Goal: Information Seeking & Learning: Learn about a topic

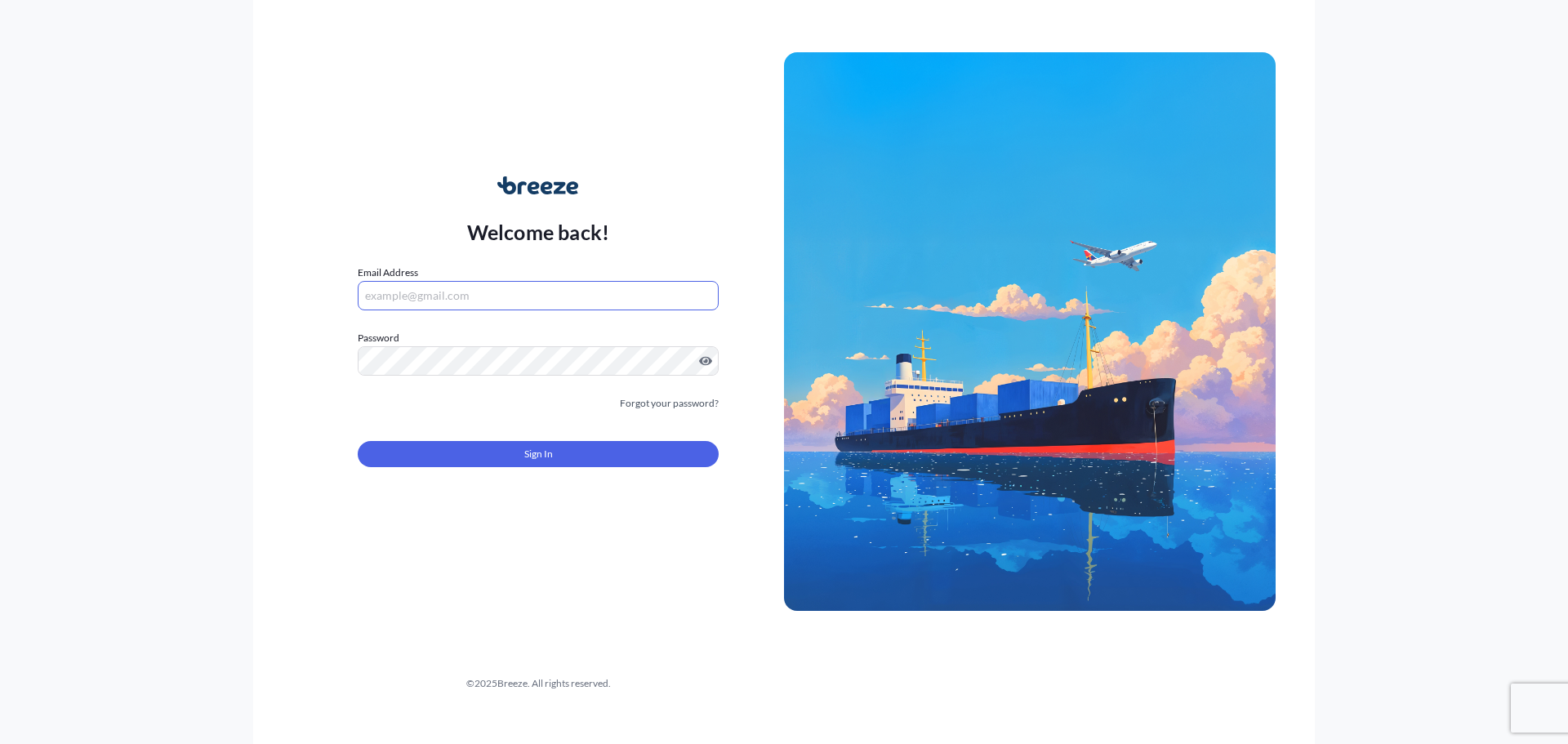
click at [428, 304] on input "Email Address" at bounding box center [538, 295] width 361 height 29
type input "[EMAIL_ADDRESS][DOMAIN_NAME]"
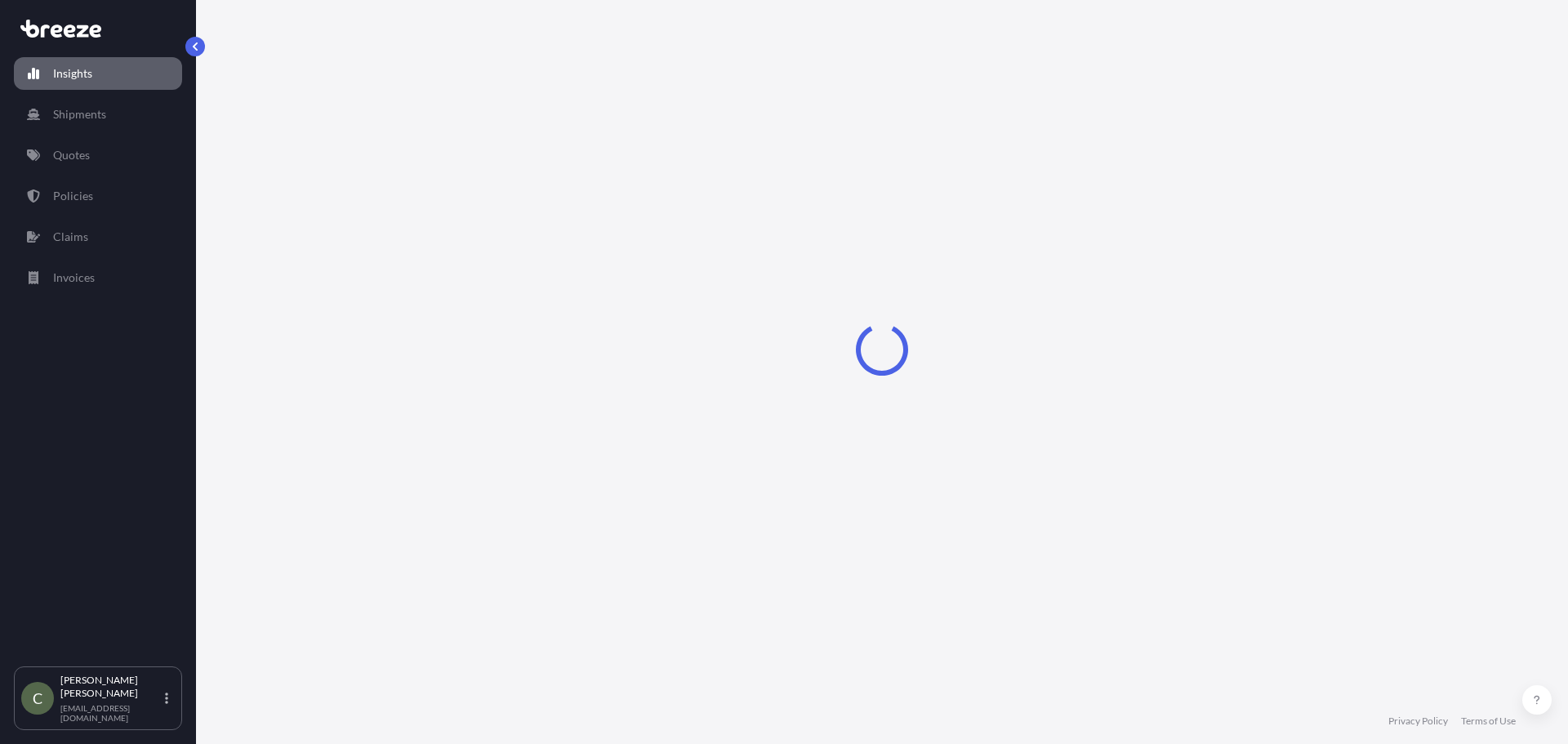
select select "2025"
